Goal: Download file/media

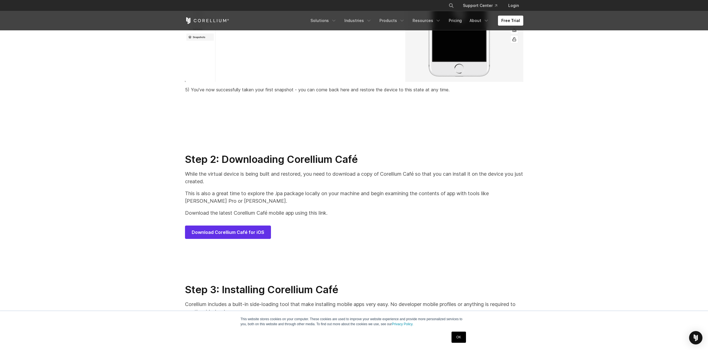
scroll to position [2637, 0]
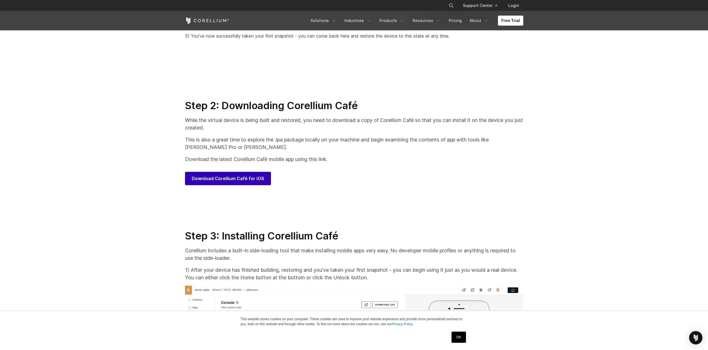
click at [250, 182] on span "Download Corellium Café for iOS" at bounding box center [228, 178] width 73 height 7
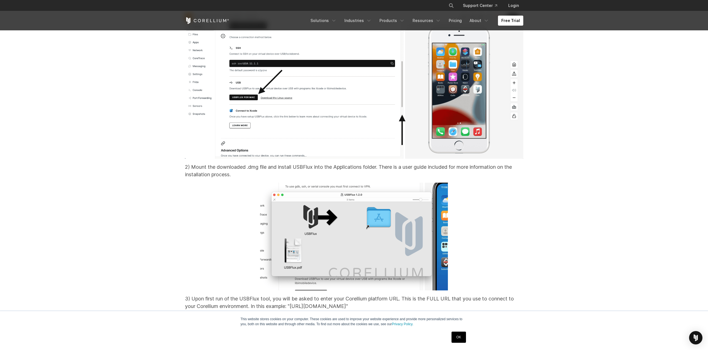
scroll to position [5211, 0]
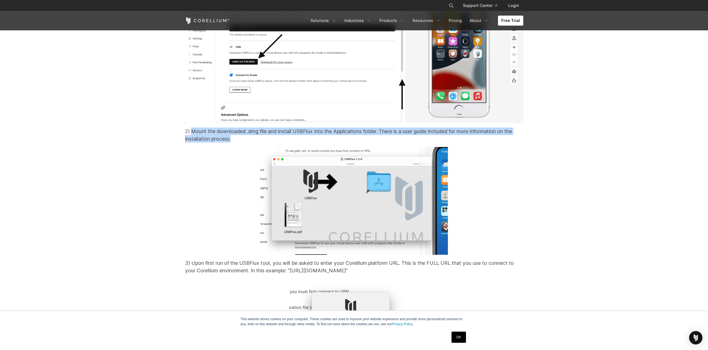
drag, startPoint x: 192, startPoint y: 137, endPoint x: 243, endPoint y: 146, distance: 51.7
click at [243, 142] on p "2) Mount the downloaded .dmg file and install USBFlux into the Applications fol…" at bounding box center [354, 134] width 338 height 15
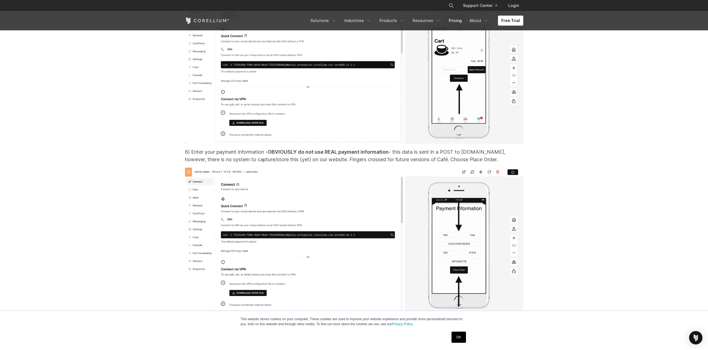
scroll to position [6870, 0]
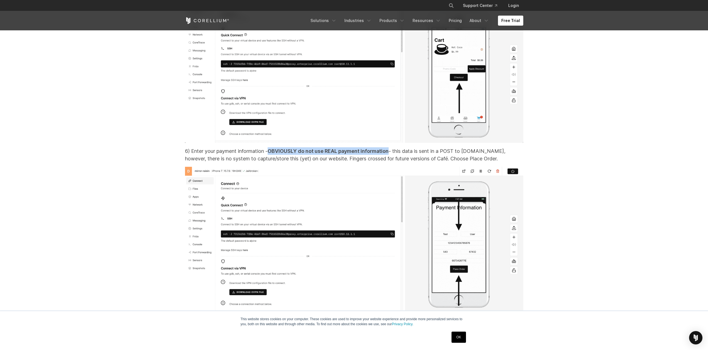
drag, startPoint x: 272, startPoint y: 166, endPoint x: 380, endPoint y: 172, distance: 108.1
click at [389, 154] on strong "OBVIOUSLY do not use REAL payment information" at bounding box center [328, 151] width 121 height 6
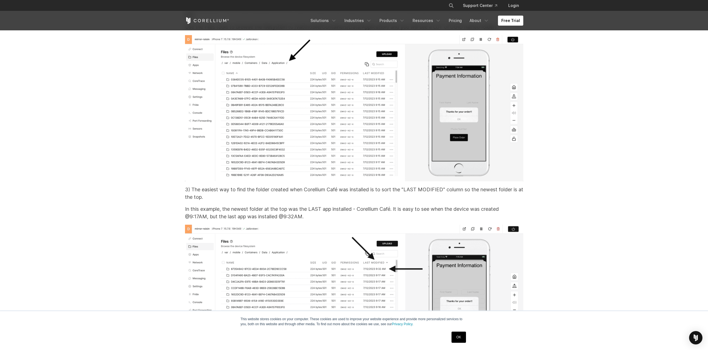
scroll to position [7684, 0]
